Goal: Book appointment/travel/reservation

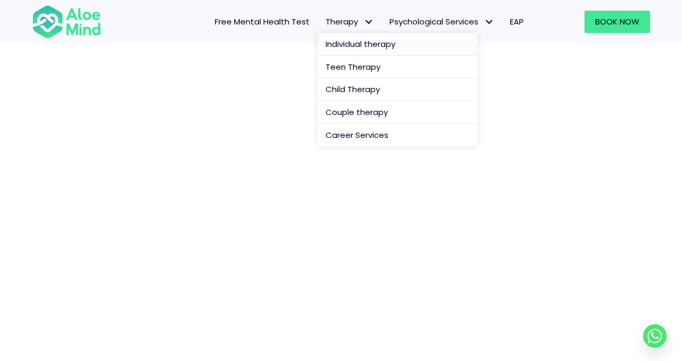
scroll to position [101, 0]
click at [383, 44] on span "Individual therapy" at bounding box center [361, 43] width 70 height 11
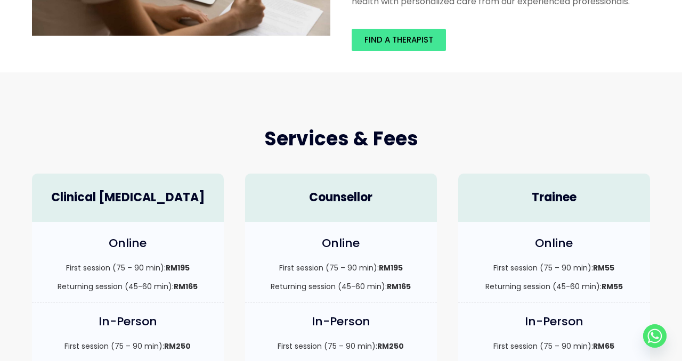
scroll to position [1, 0]
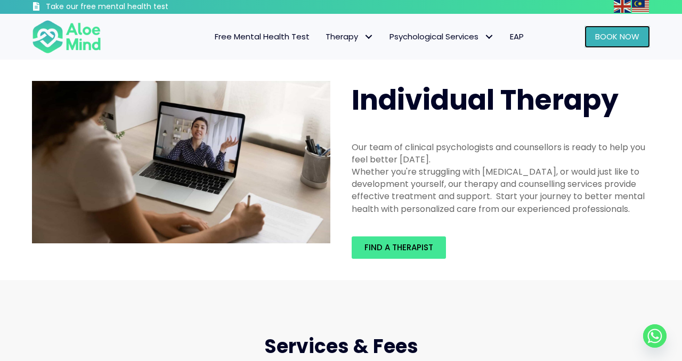
click at [621, 44] on link "Book Now" at bounding box center [617, 37] width 66 height 22
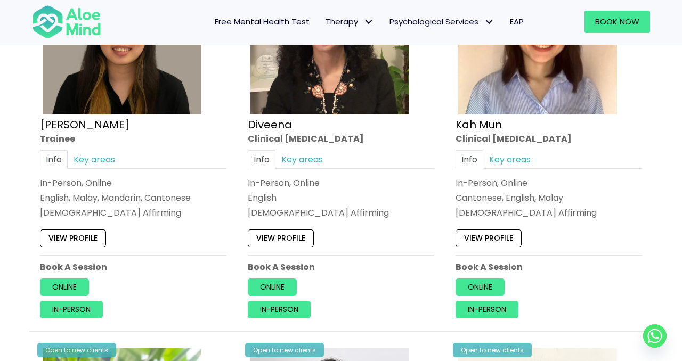
scroll to position [655, 0]
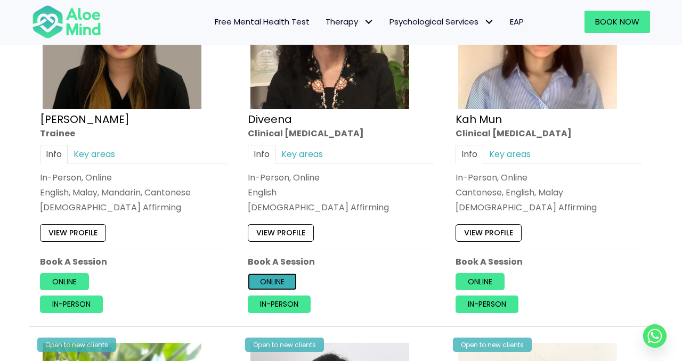
click at [286, 277] on link "Online" at bounding box center [272, 281] width 49 height 17
click at [293, 226] on link "View profile" at bounding box center [281, 232] width 66 height 17
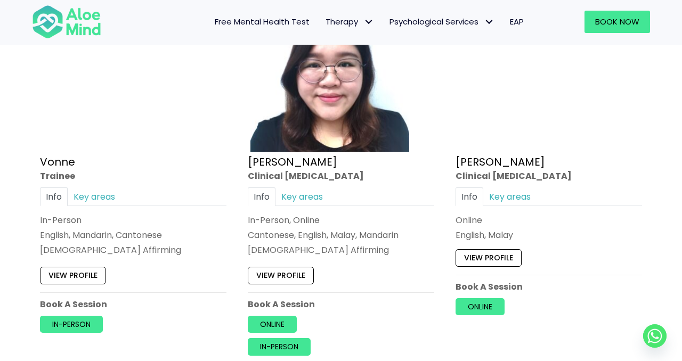
scroll to position [3036, 0]
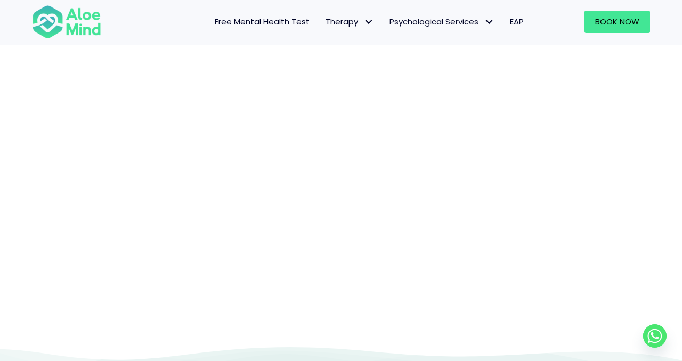
scroll to position [225, 0]
